Goal: Task Accomplishment & Management: Manage account settings

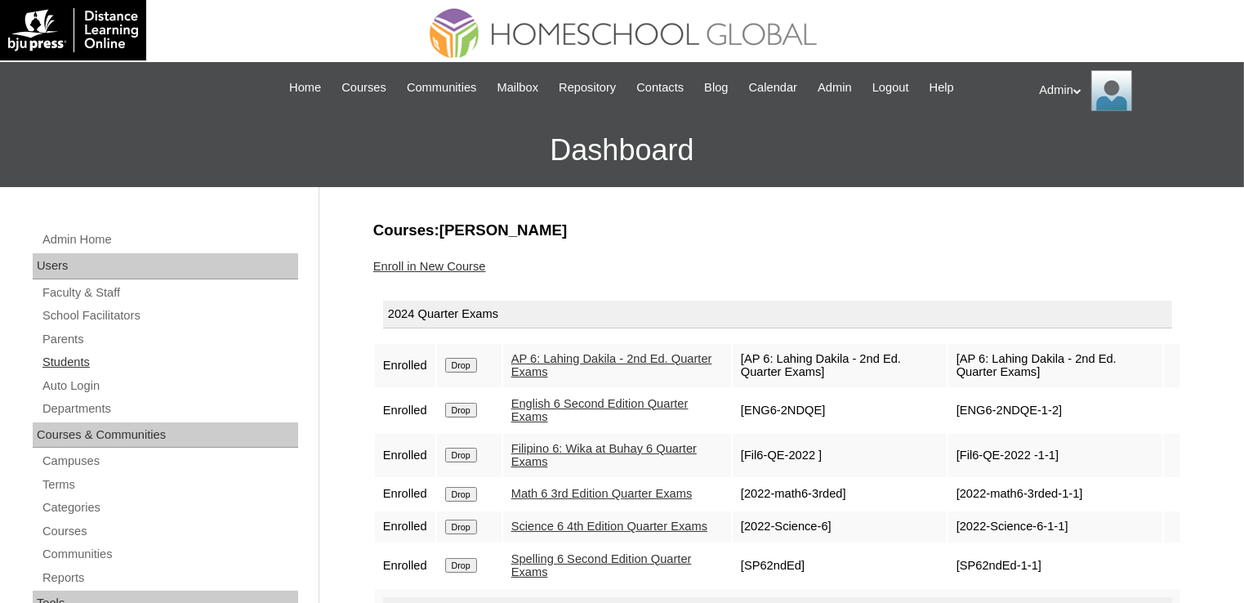
click at [78, 365] on link "Students" at bounding box center [169, 362] width 257 height 20
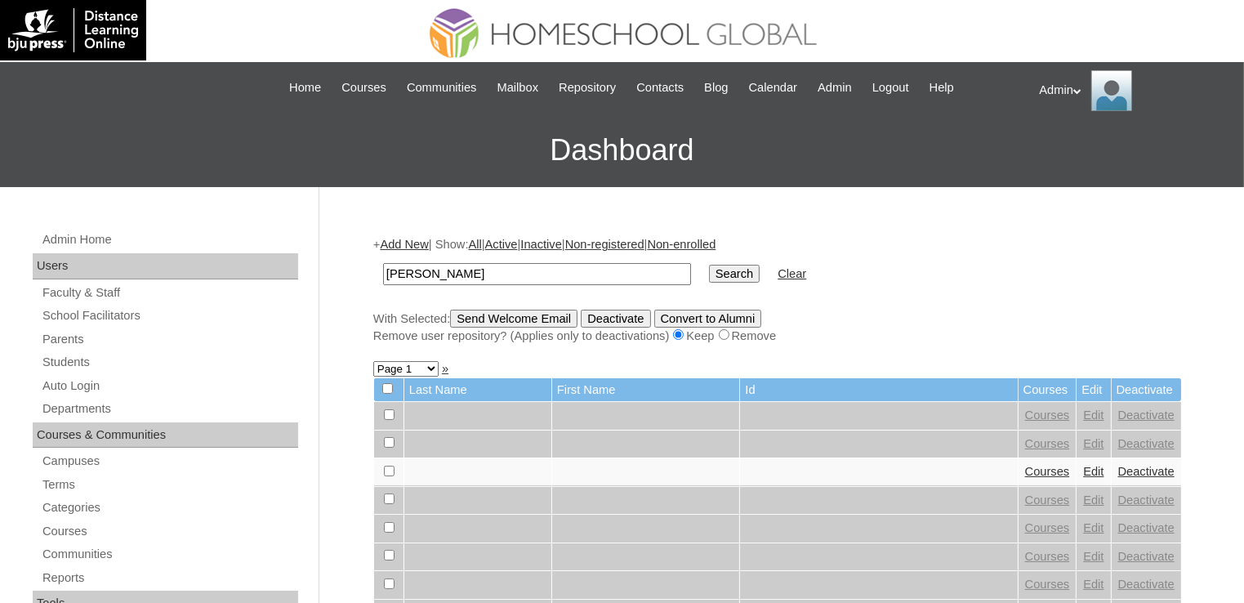
type input "Pires"
click at [709, 279] on input "Search" at bounding box center [734, 274] width 51 height 18
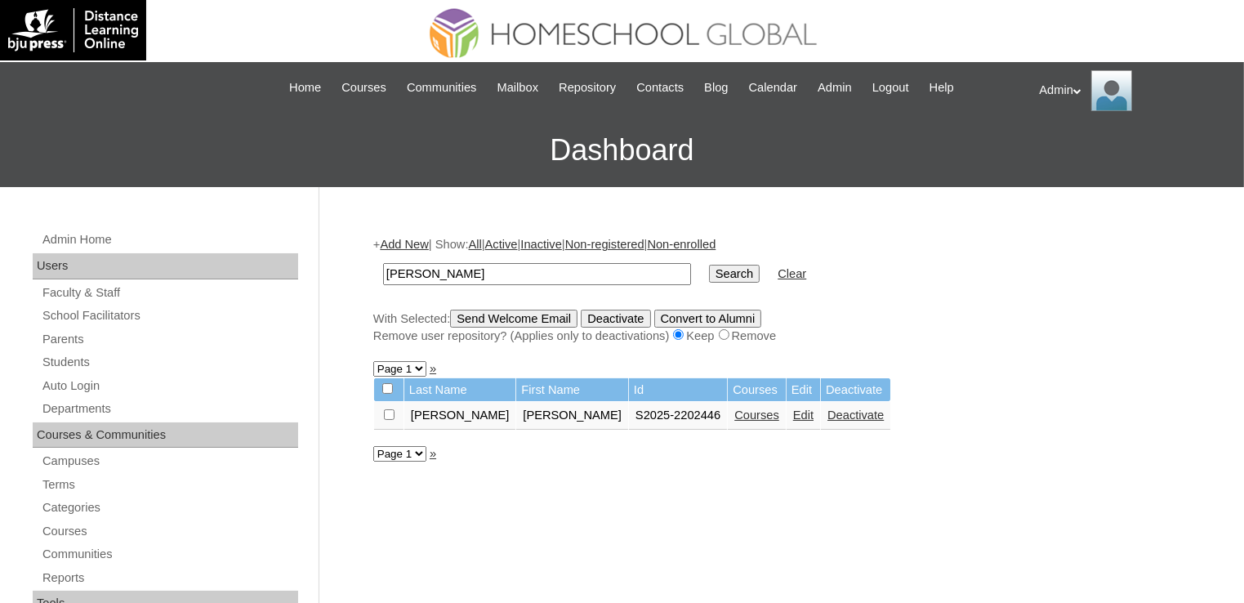
click at [734, 414] on link "Courses" at bounding box center [756, 414] width 45 height 13
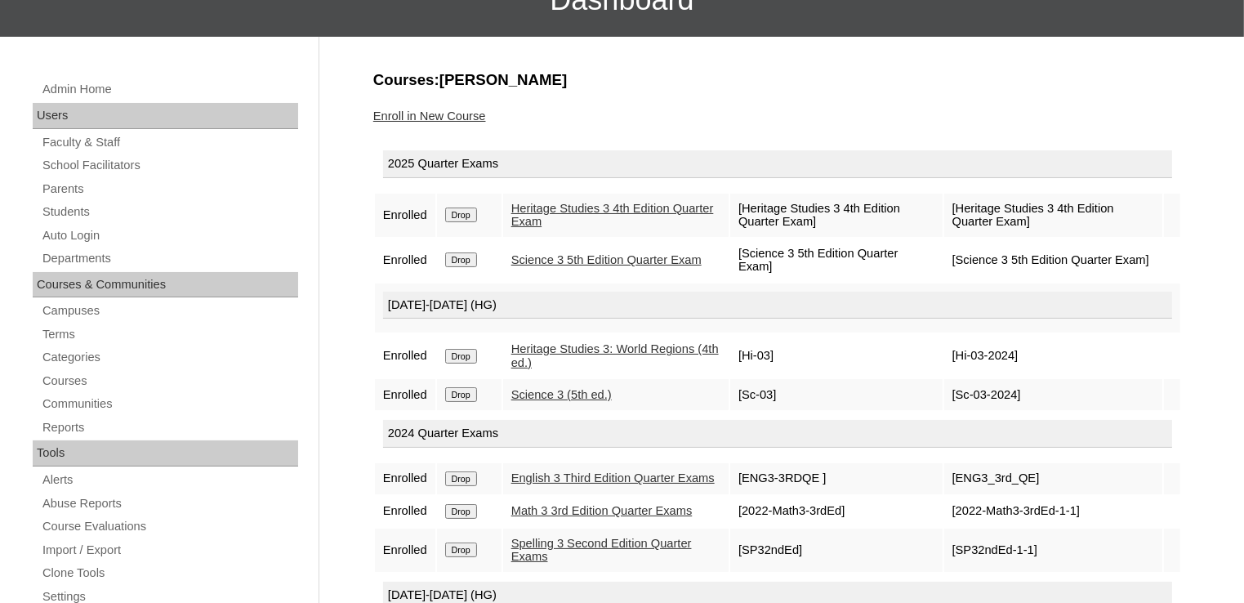
scroll to position [132, 0]
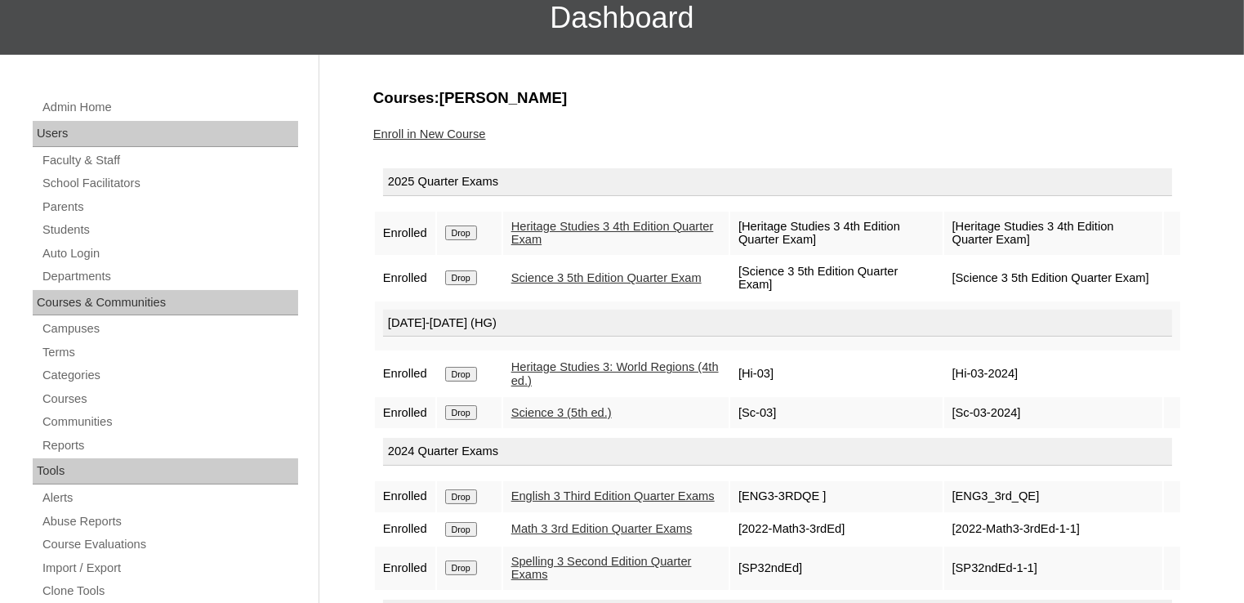
click at [553, 127] on div "Enroll in New Course" at bounding box center [777, 134] width 808 height 17
click at [561, 408] on link "Science 3 (5th ed.)" at bounding box center [561, 412] width 100 height 13
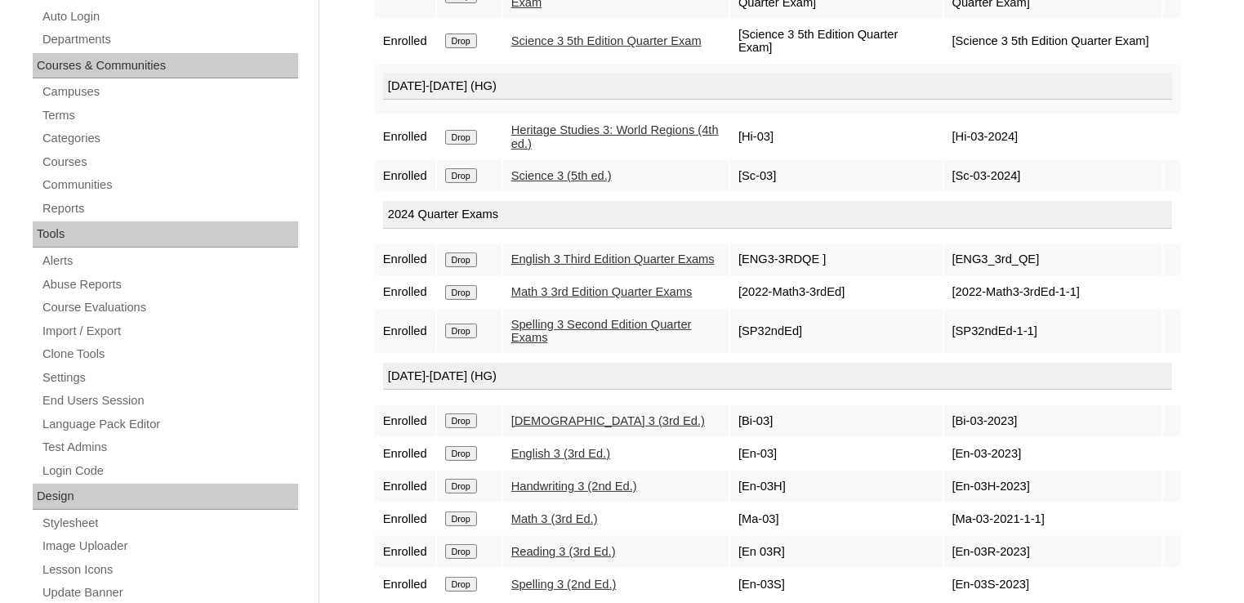
scroll to position [369, 0]
click at [573, 128] on link "Heritage Studies 3: World Regions (4th ed.)" at bounding box center [614, 136] width 207 height 27
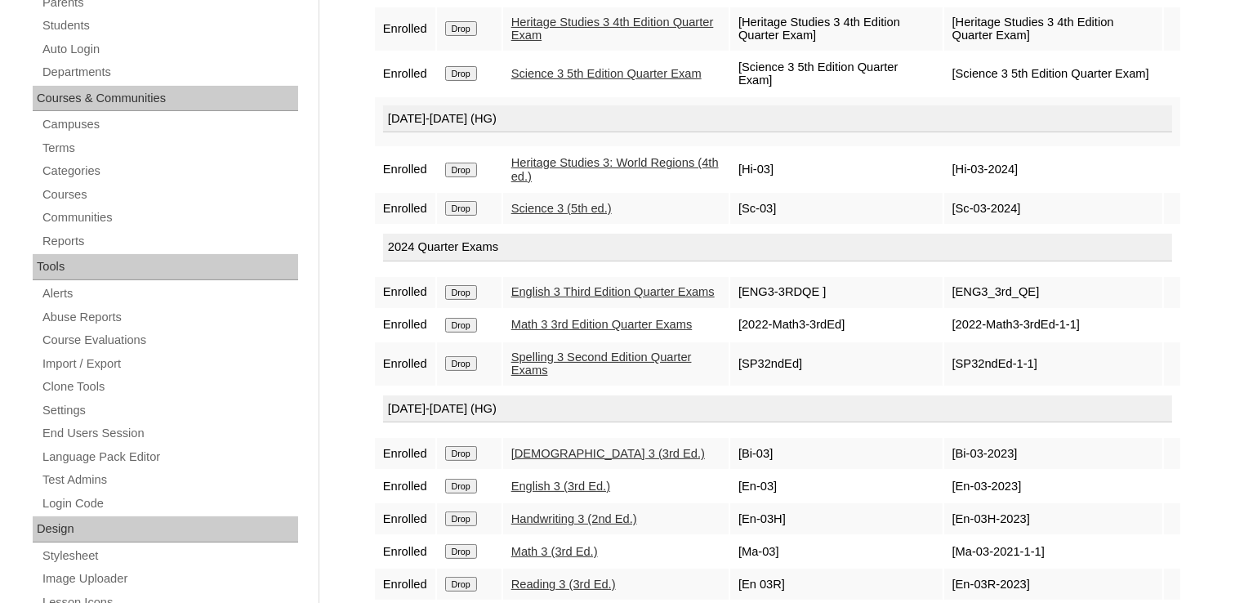
scroll to position [338, 0]
click at [568, 458] on link "Bible 3 (3rd Ed.)" at bounding box center [608, 451] width 194 height 13
click at [569, 154] on link "Heritage Studies 3: World Regions (4th ed.)" at bounding box center [614, 167] width 207 height 27
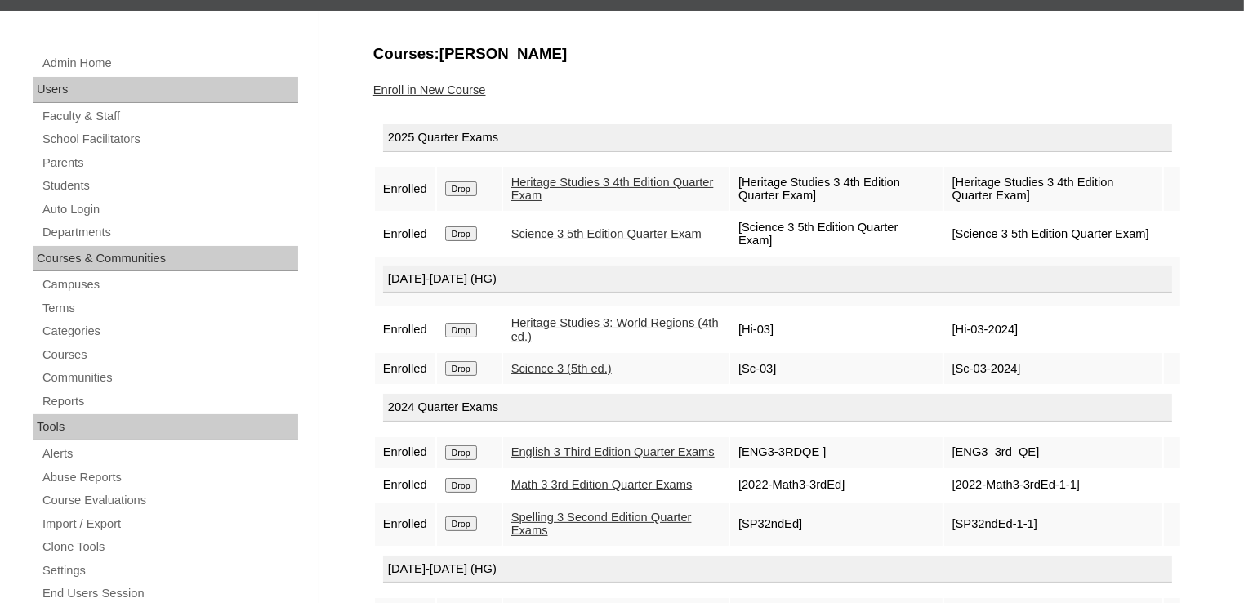
scroll to position [179, 0]
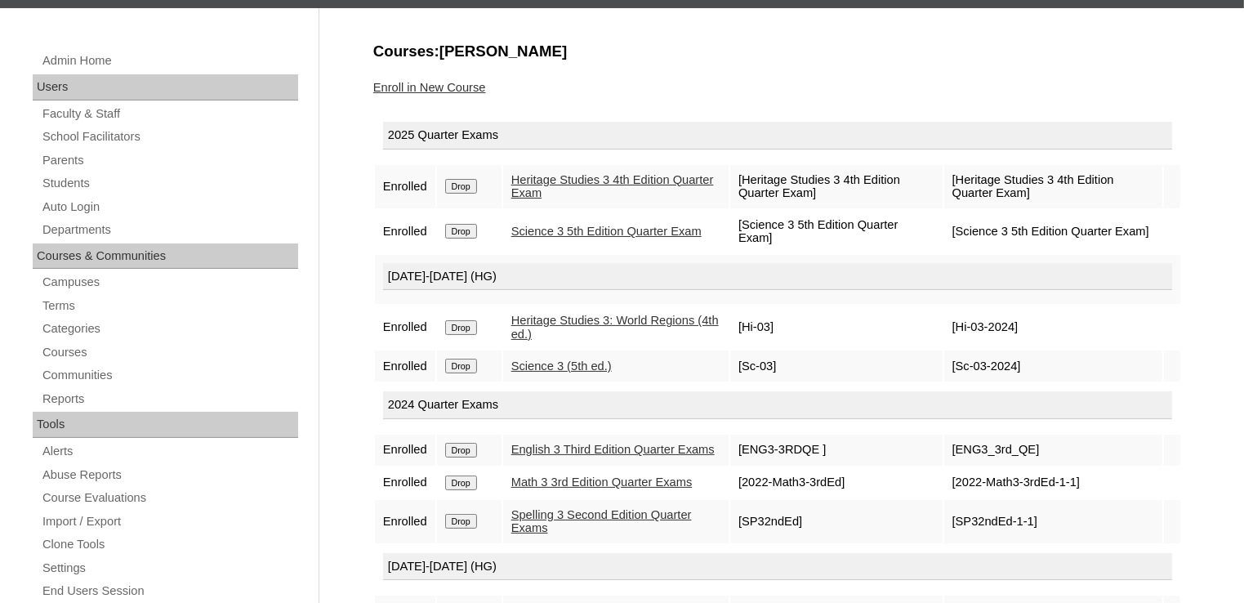
click at [643, 318] on link "Heritage Studies 3: World Regions (4th ed.)" at bounding box center [614, 327] width 207 height 27
click at [560, 361] on link "Science 3 (5th ed.)" at bounding box center [561, 365] width 100 height 13
click at [549, 324] on link "Heritage Studies 3: World Regions (4th ed.)" at bounding box center [614, 327] width 207 height 27
click at [532, 233] on link "Science 3 5th Edition Quarter Exam" at bounding box center [606, 231] width 190 height 13
click at [554, 325] on link "Heritage Studies 3: World Regions (4th ed.)" at bounding box center [614, 327] width 207 height 27
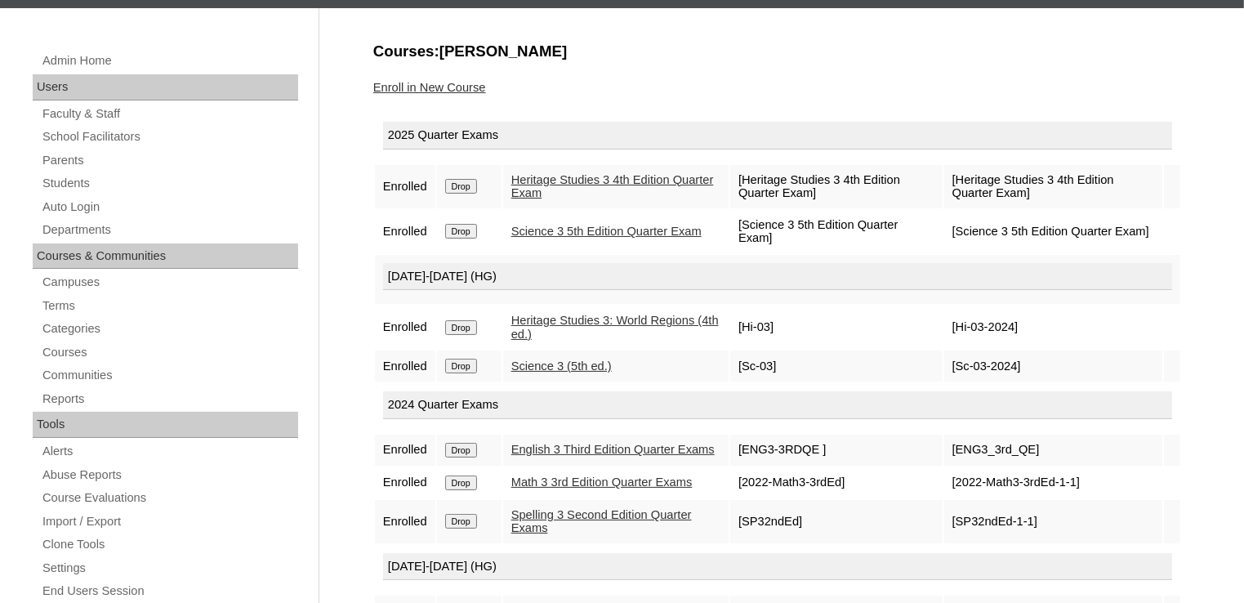
click at [566, 363] on link "Science 3 (5th ed.)" at bounding box center [561, 365] width 100 height 13
click at [596, 363] on link "Science 3 (5th ed.)" at bounding box center [561, 365] width 100 height 13
click at [89, 180] on link "Students" at bounding box center [169, 183] width 257 height 20
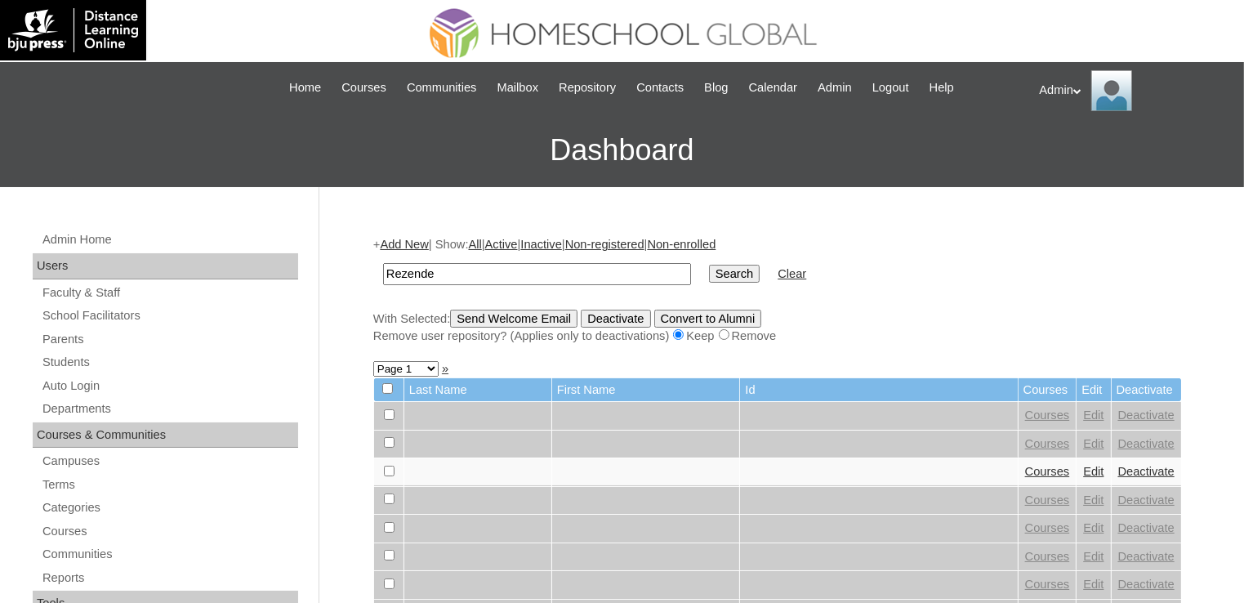
type input "Rezende"
click at [709, 270] on input "Search" at bounding box center [734, 274] width 51 height 18
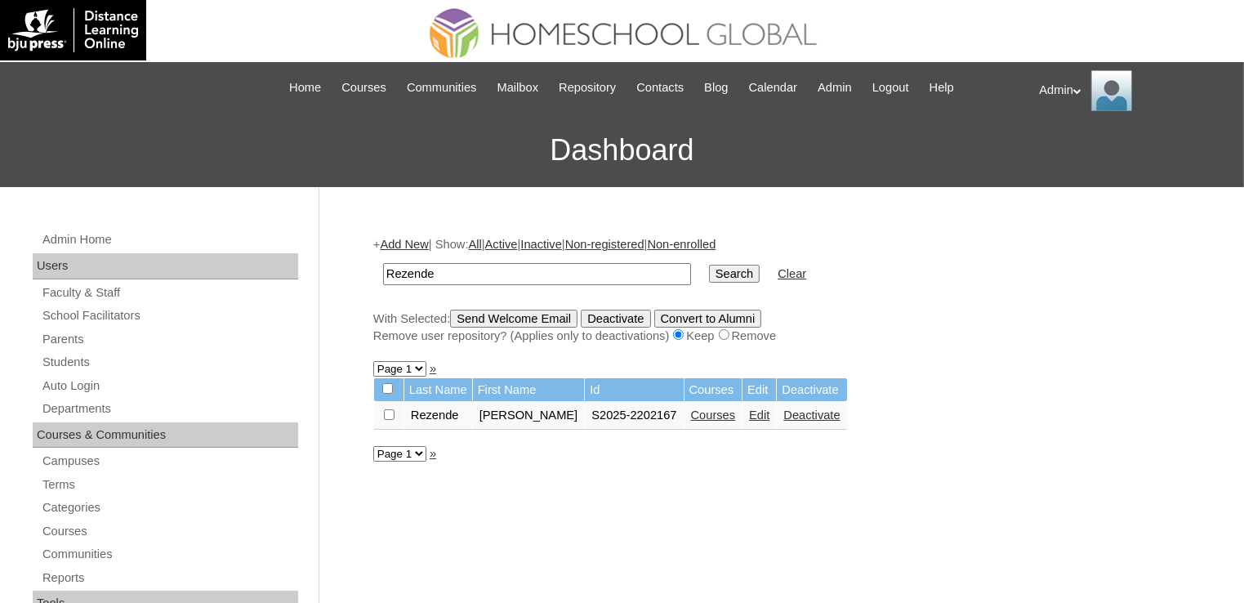
click at [691, 418] on link "Courses" at bounding box center [713, 414] width 45 height 13
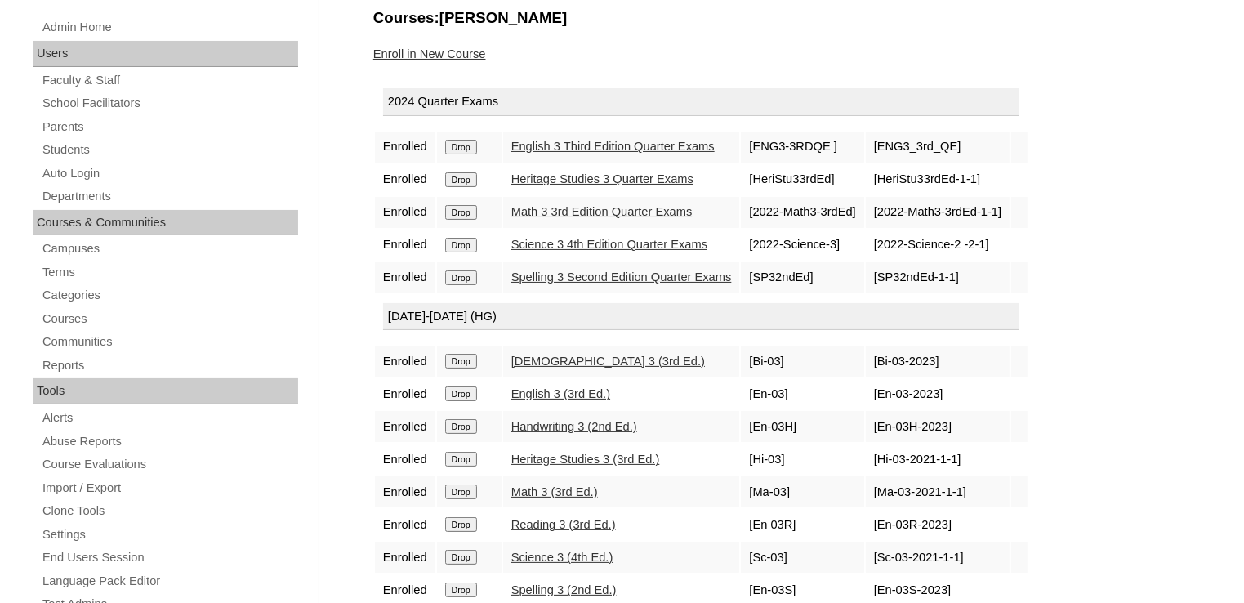
scroll to position [283, 0]
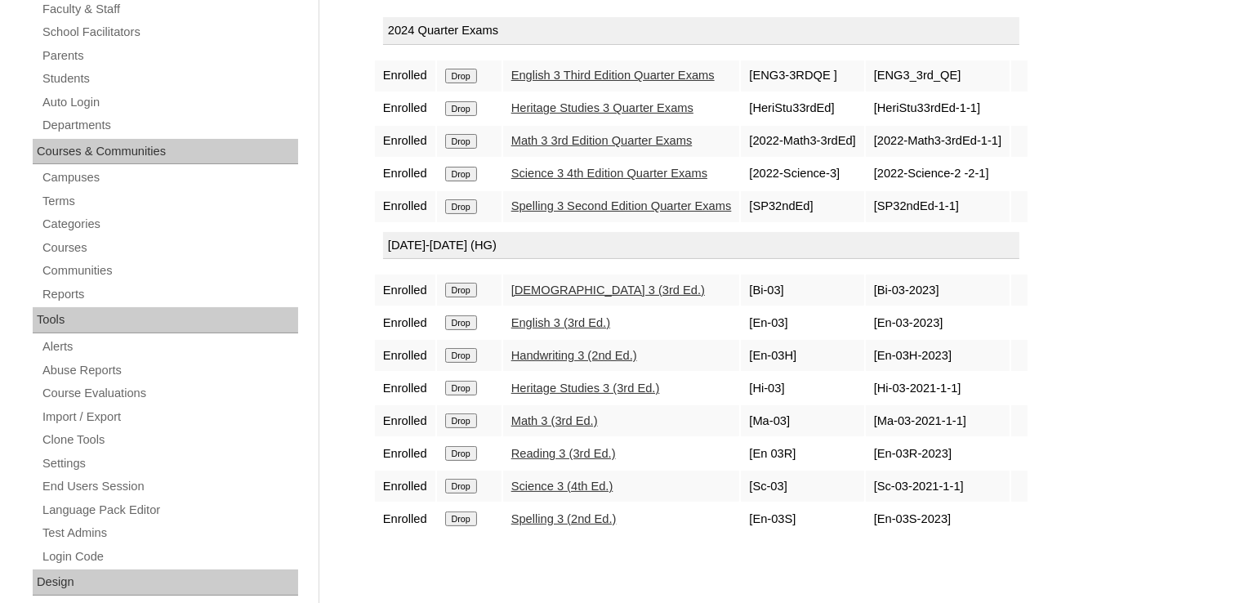
click at [605, 481] on link "Science 3 (4th Ed.)" at bounding box center [562, 485] width 102 height 13
click at [557, 383] on link "Heritage Studies 3 (3rd Ed.)" at bounding box center [585, 387] width 149 height 13
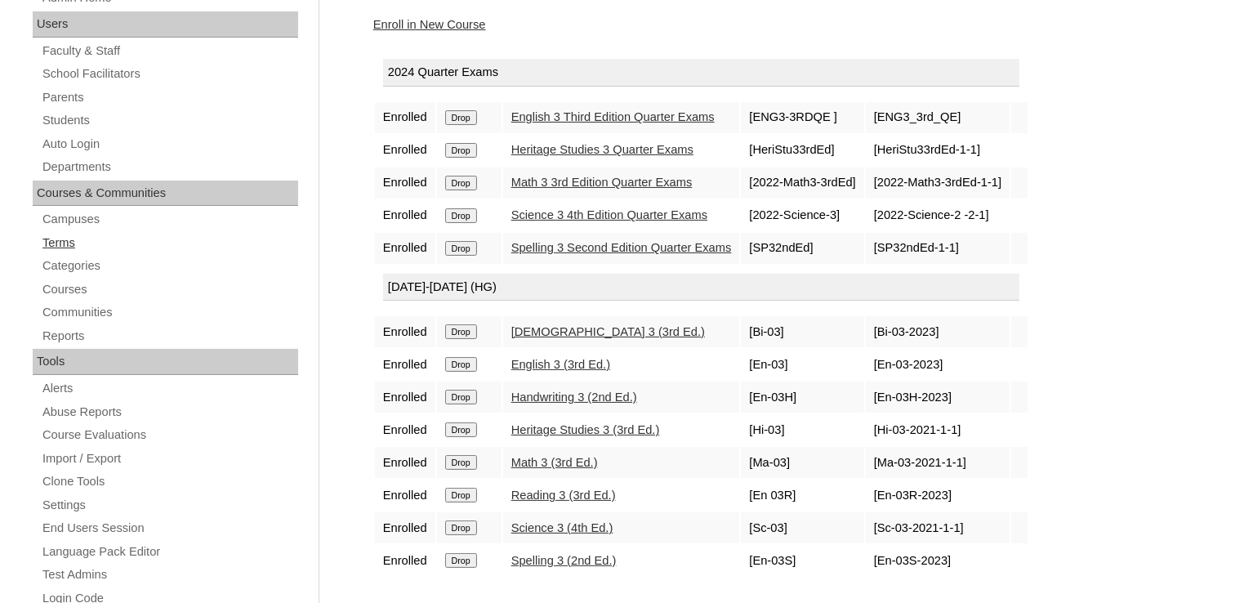
scroll to position [242, 0]
click at [66, 268] on link "Categories" at bounding box center [169, 266] width 257 height 20
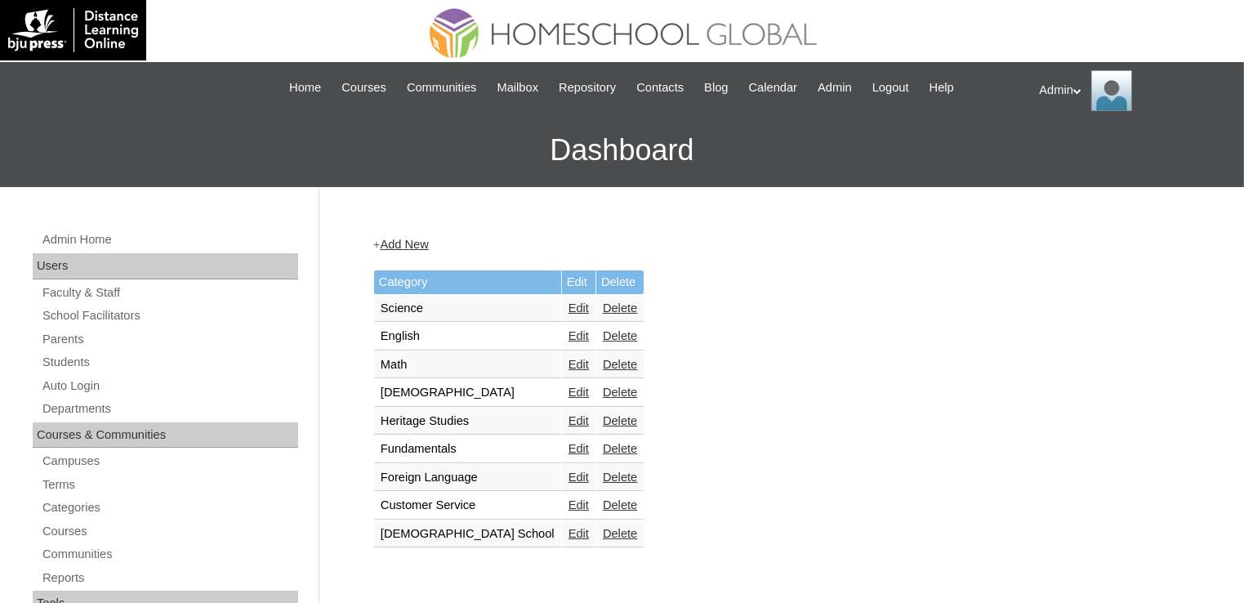
click at [430, 410] on td "Heritage Studies" at bounding box center [467, 421] width 187 height 28
click at [356, 91] on span "Courses" at bounding box center [363, 87] width 45 height 19
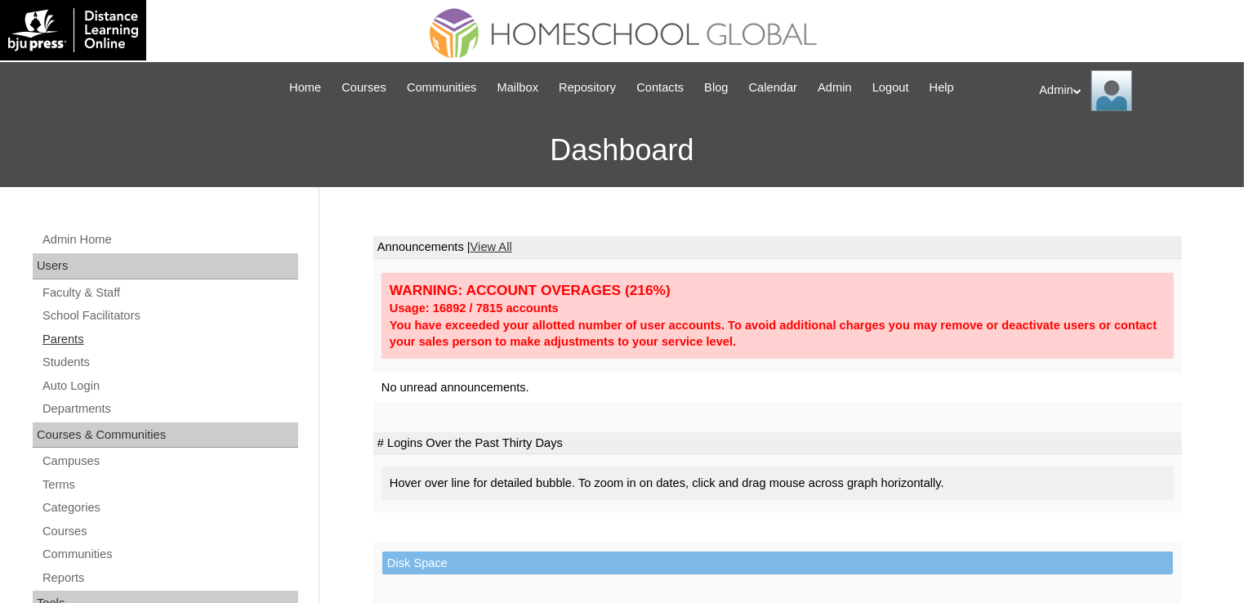
click at [71, 340] on link "Parents" at bounding box center [169, 339] width 257 height 20
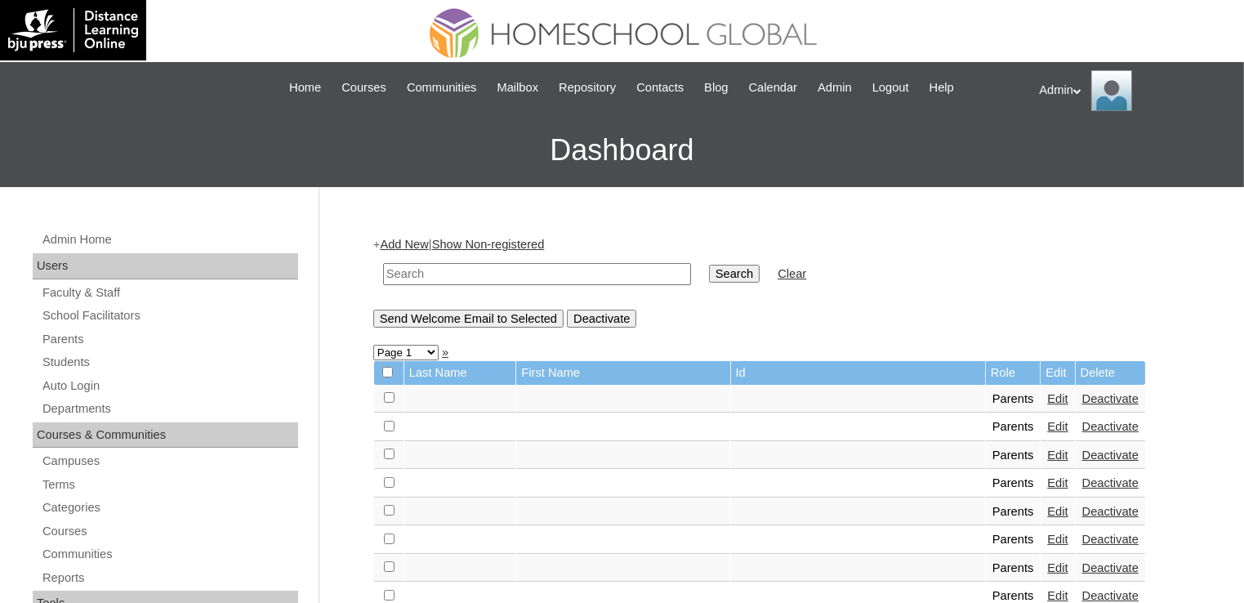
click at [73, 362] on link "Students" at bounding box center [169, 362] width 257 height 20
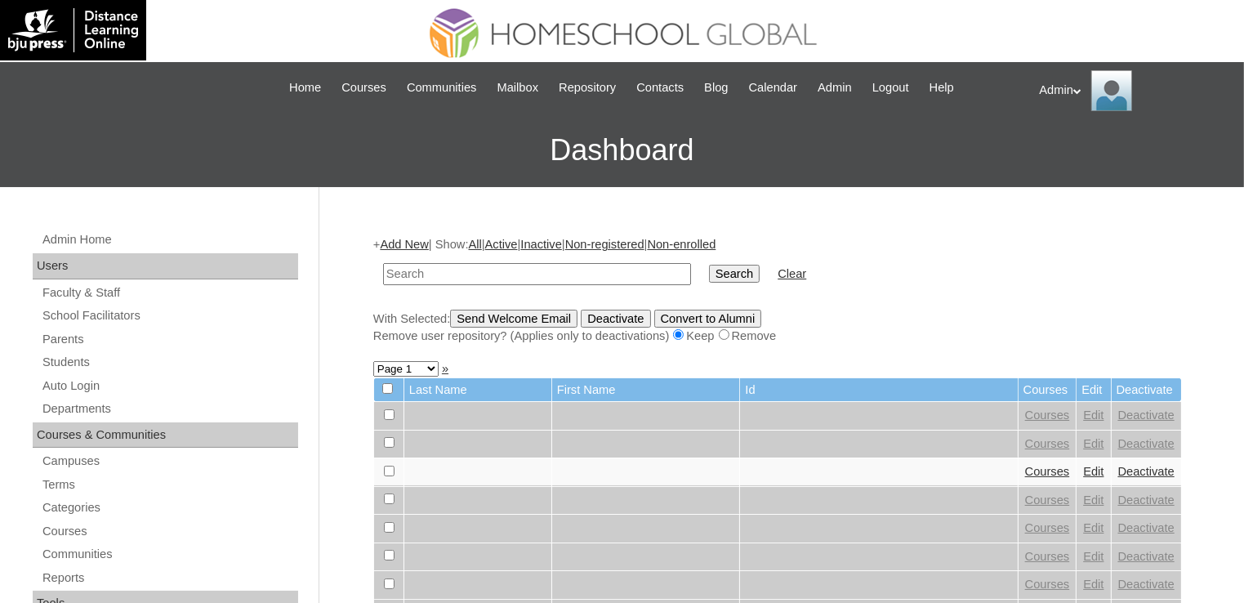
click at [488, 276] on input "text" at bounding box center [537, 274] width 308 height 22
type input "[PERSON_NAME] [PERSON_NAME]"
click at [709, 274] on input "Search" at bounding box center [734, 274] width 51 height 18
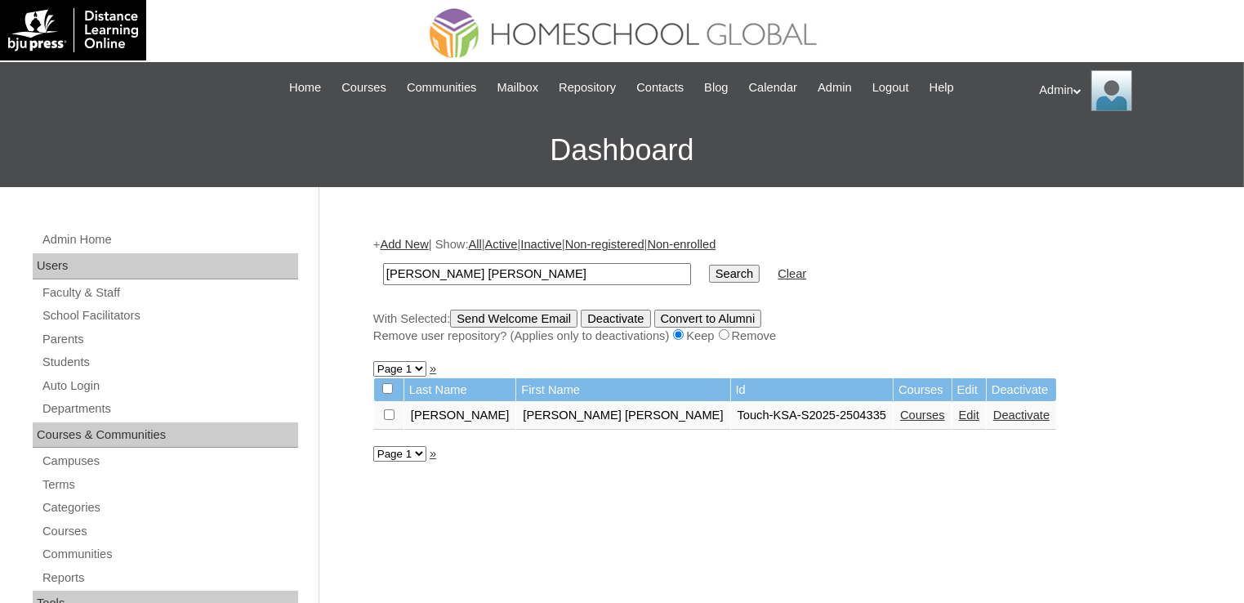
click at [900, 412] on link "Courses" at bounding box center [922, 414] width 45 height 13
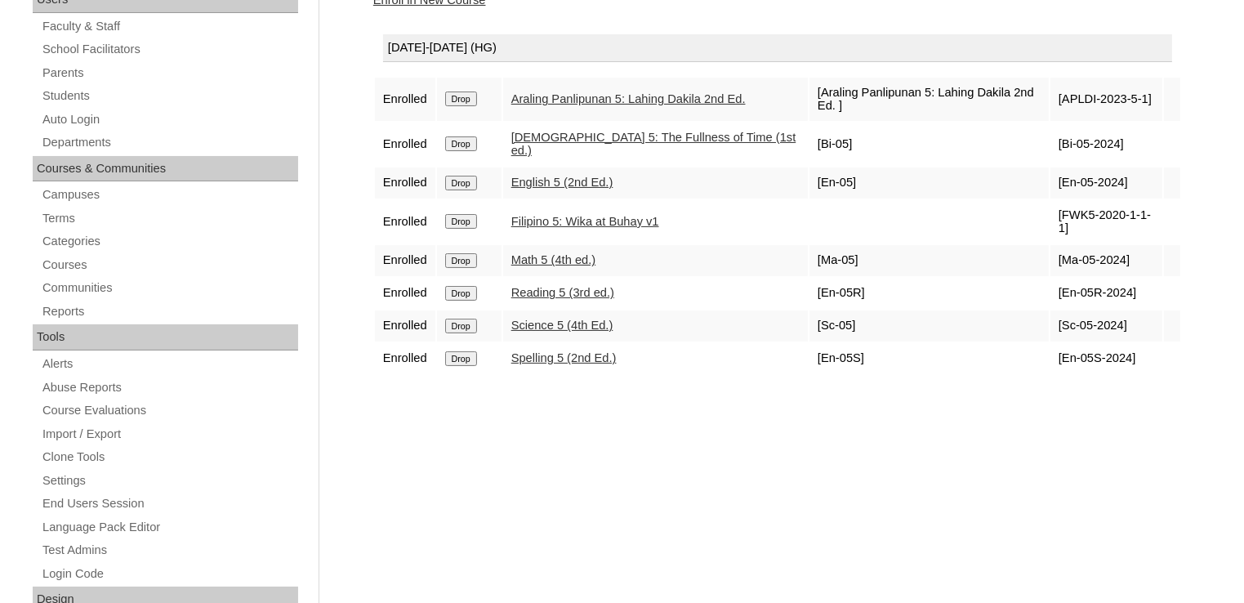
scroll to position [268, 0]
click at [586, 284] on link "Reading 5 (3rd ed.)" at bounding box center [562, 290] width 103 height 13
click at [553, 317] on link "Science 5 (4th Ed.)" at bounding box center [562, 323] width 102 height 13
click at [651, 510] on div "Courses: Soriano Lois Danielle Enroll in New Course 2025-2026 (HG) Enrolled Dro…" at bounding box center [773, 498] width 817 height 1093
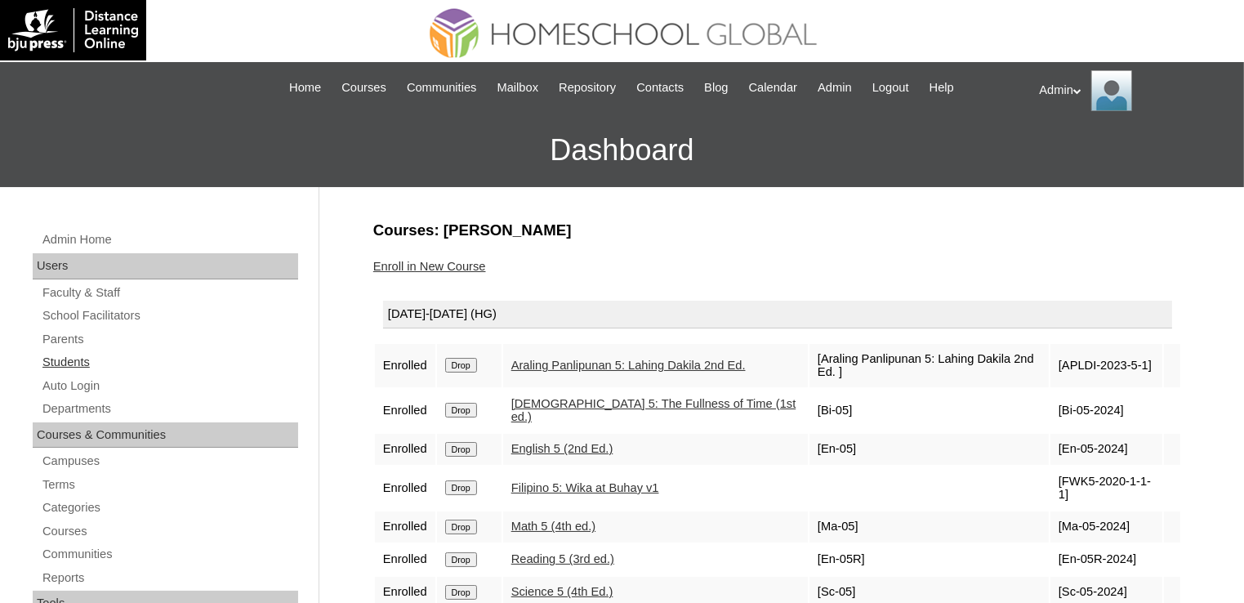
click at [81, 358] on link "Students" at bounding box center [169, 362] width 257 height 20
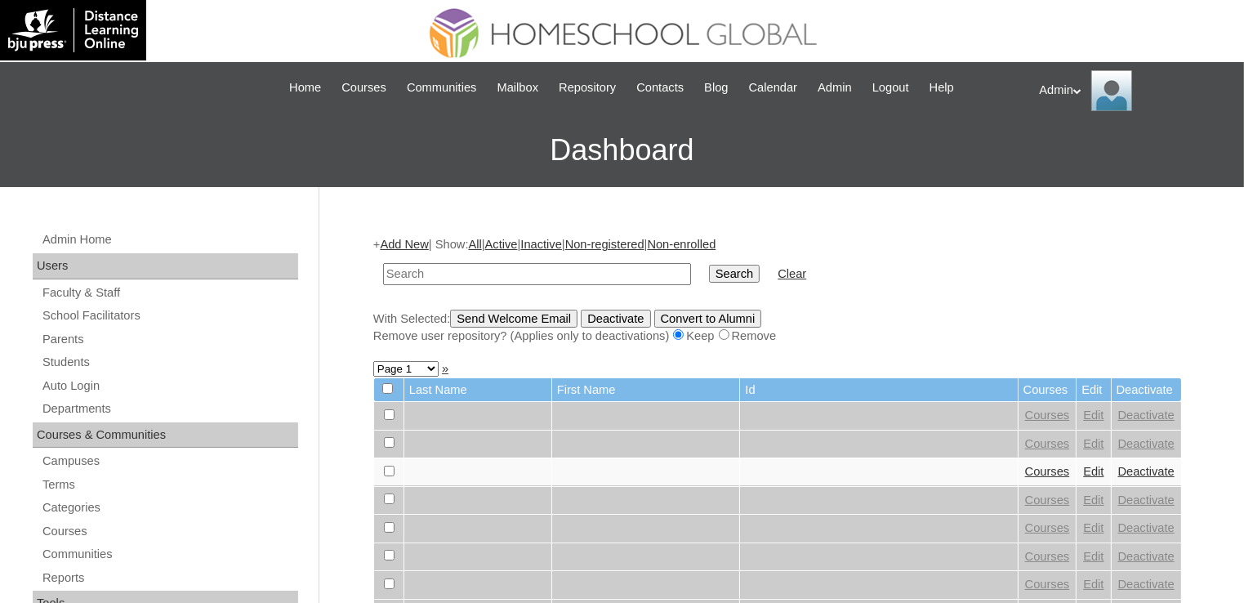
paste input "Neriah [PERSON_NAME] 2504356,"
drag, startPoint x: 590, startPoint y: 268, endPoint x: 461, endPoint y: 278, distance: 129.5
click at [461, 278] on input "Neriah [PERSON_NAME] 2504356," at bounding box center [537, 274] width 308 height 22
type input "[PERSON_NAME]"
click at [709, 265] on input "Search" at bounding box center [734, 274] width 51 height 18
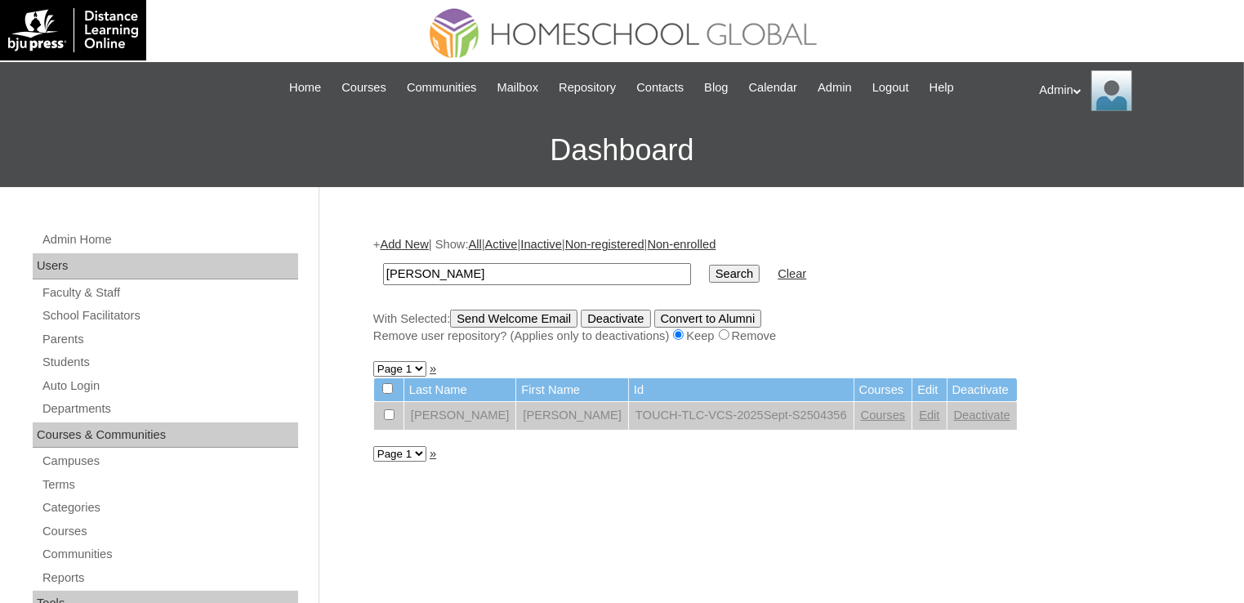
click at [919, 415] on link "Edit" at bounding box center [929, 414] width 20 height 13
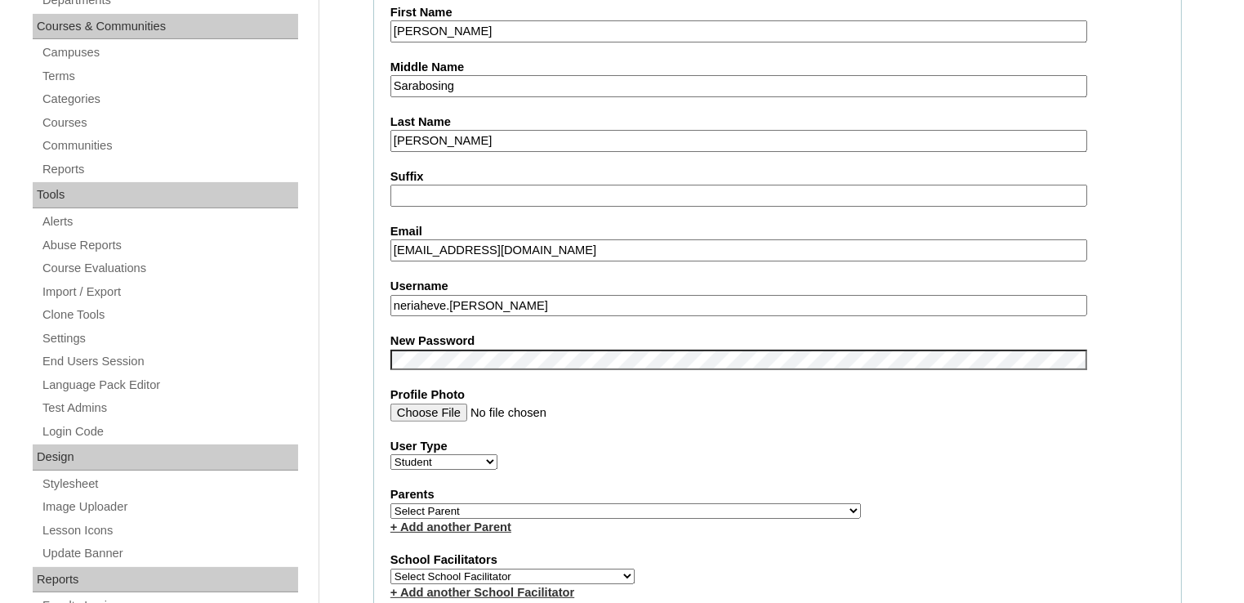
scroll to position [558, 0]
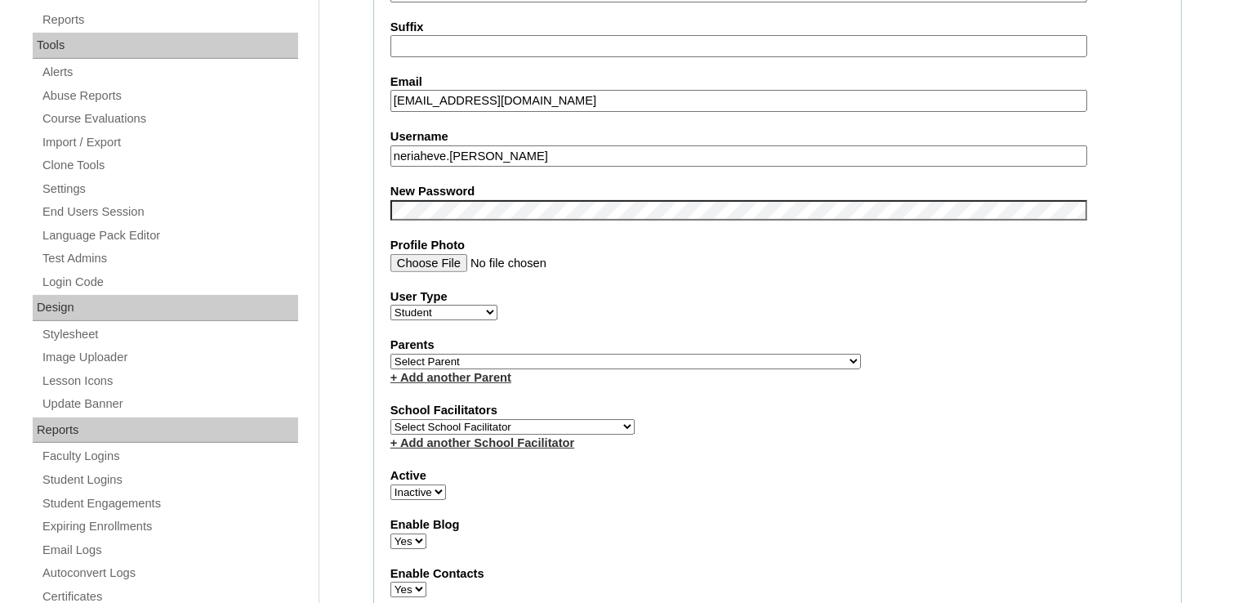
click at [441, 485] on select "Active Inactive" at bounding box center [418, 492] width 56 height 16
select select "1"
click at [390, 484] on select "Active Inactive" at bounding box center [418, 492] width 56 height 16
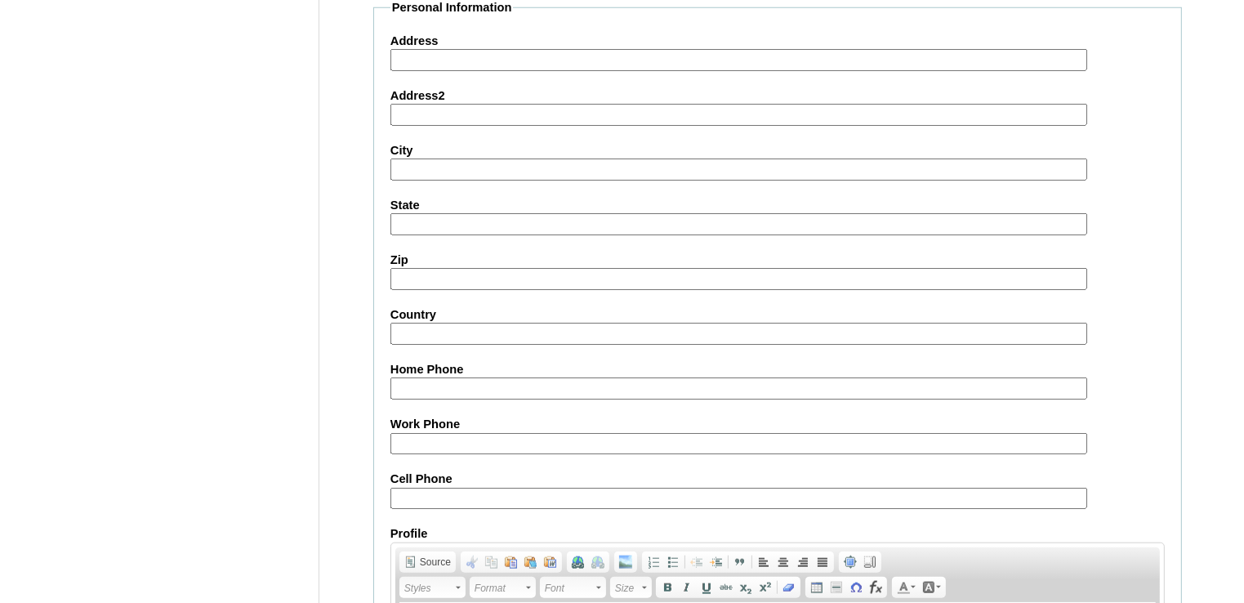
scroll to position [1852, 0]
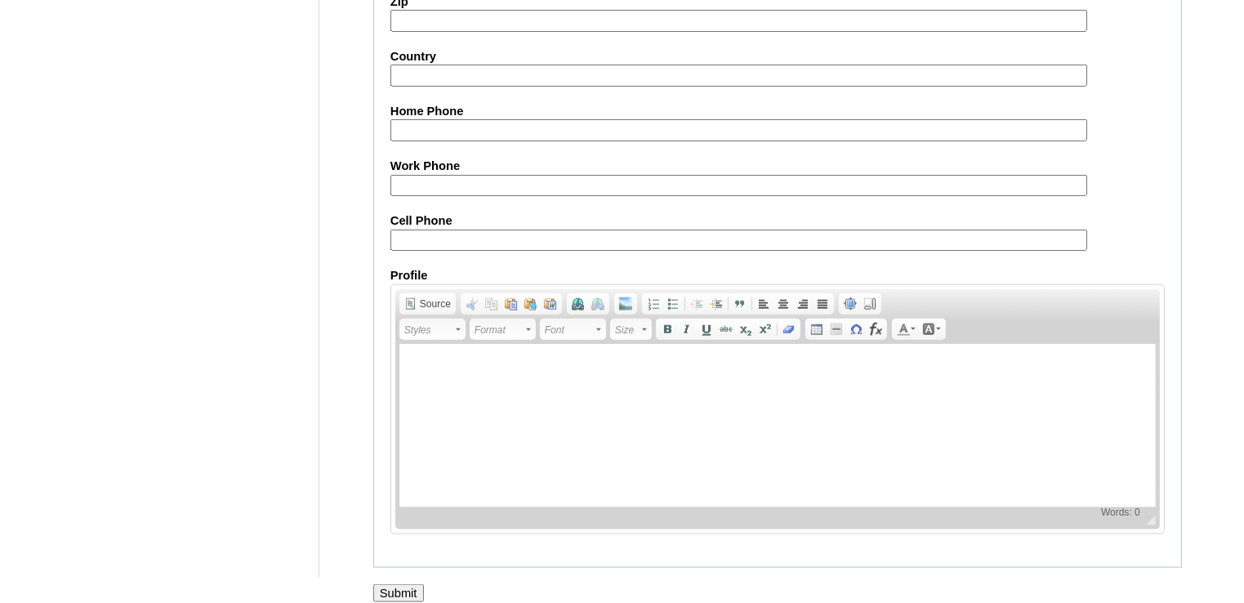
click at [417, 584] on input "Submit" at bounding box center [398, 593] width 51 height 18
